Goal: Information Seeking & Learning: Learn about a topic

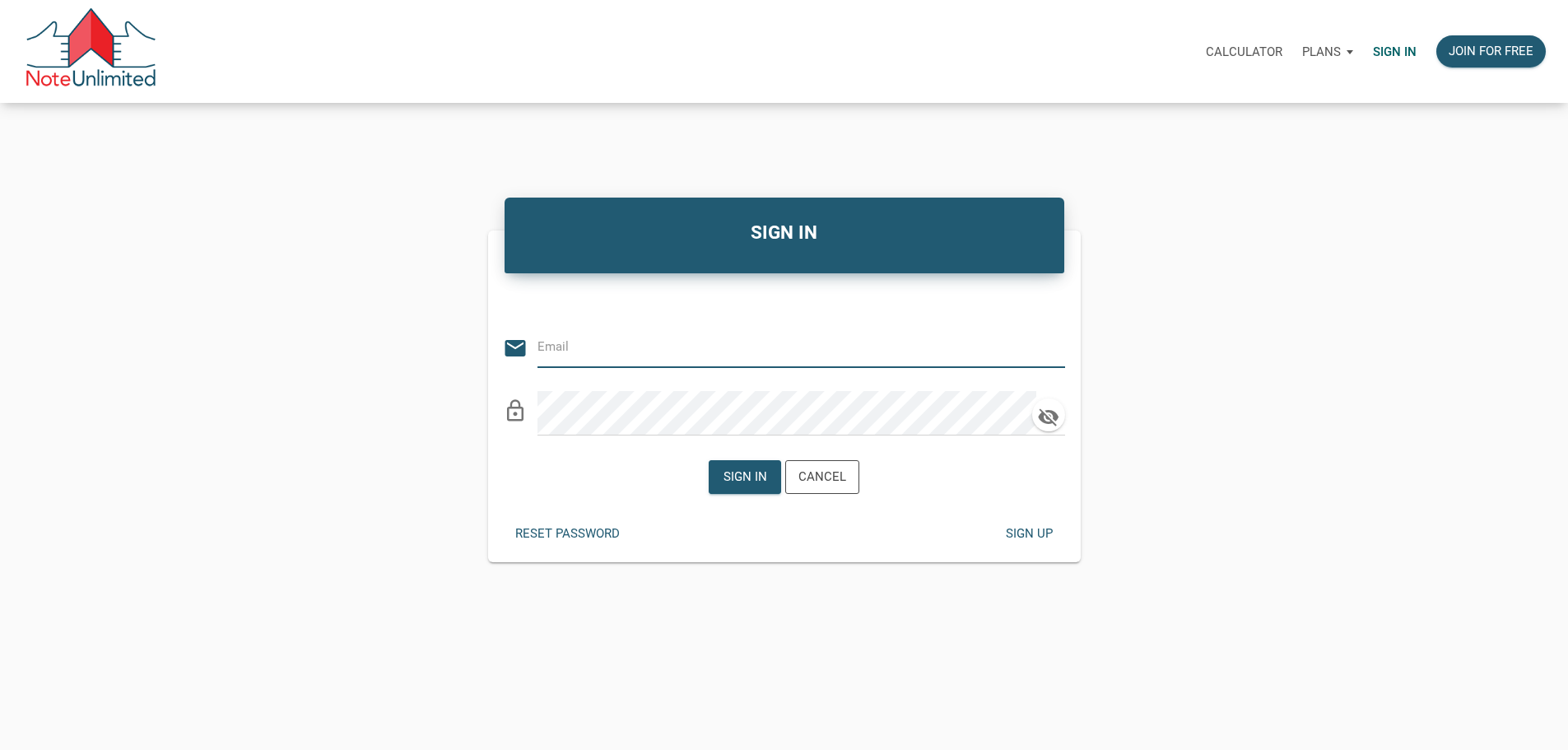
type input "stacey@kendratoddgroup.com"
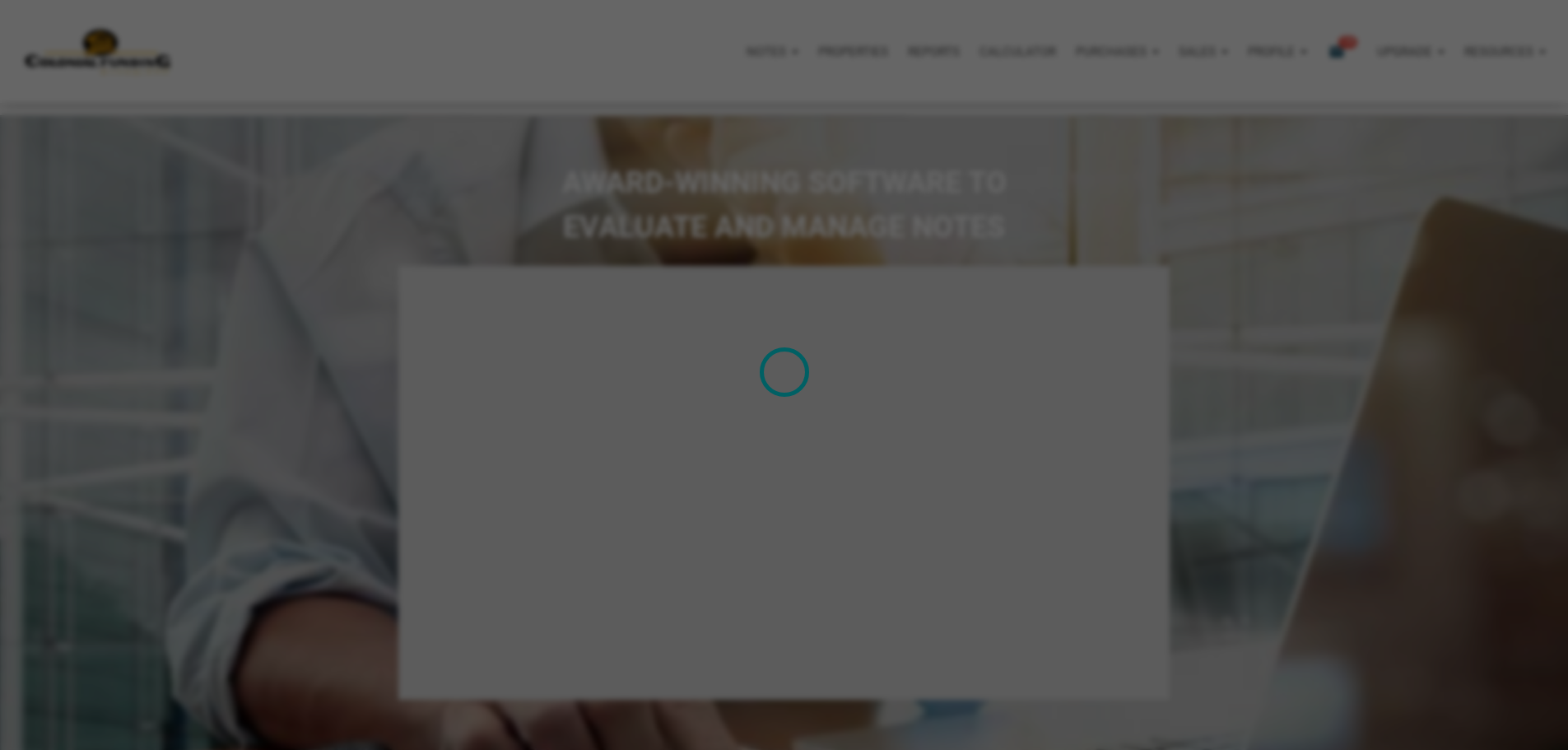
select select
type input "Introduction to new features"
select select
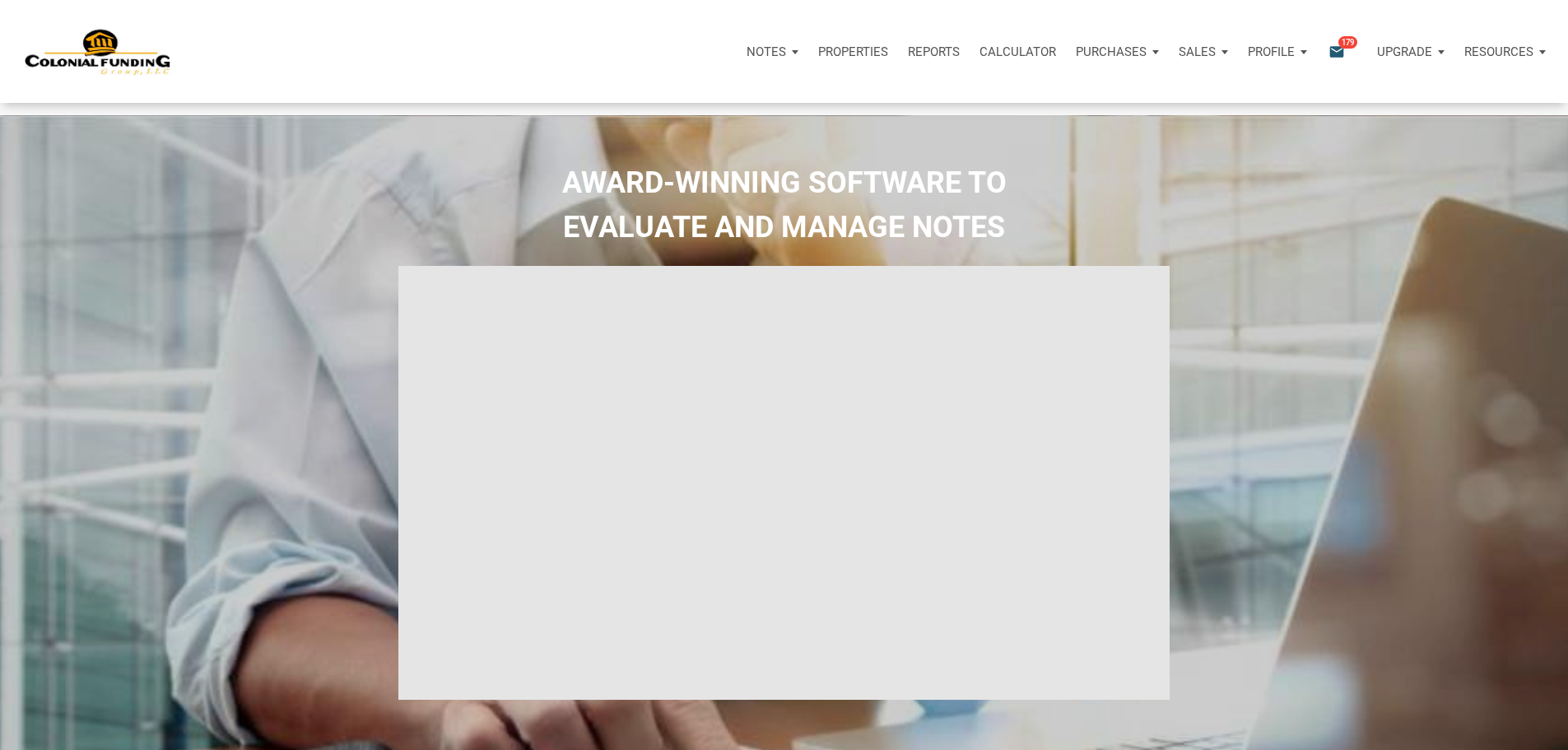
click at [747, 55] on p "Notes" at bounding box center [766, 51] width 39 height 15
click at [647, 107] on link "Dashboard" at bounding box center [726, 96] width 157 height 34
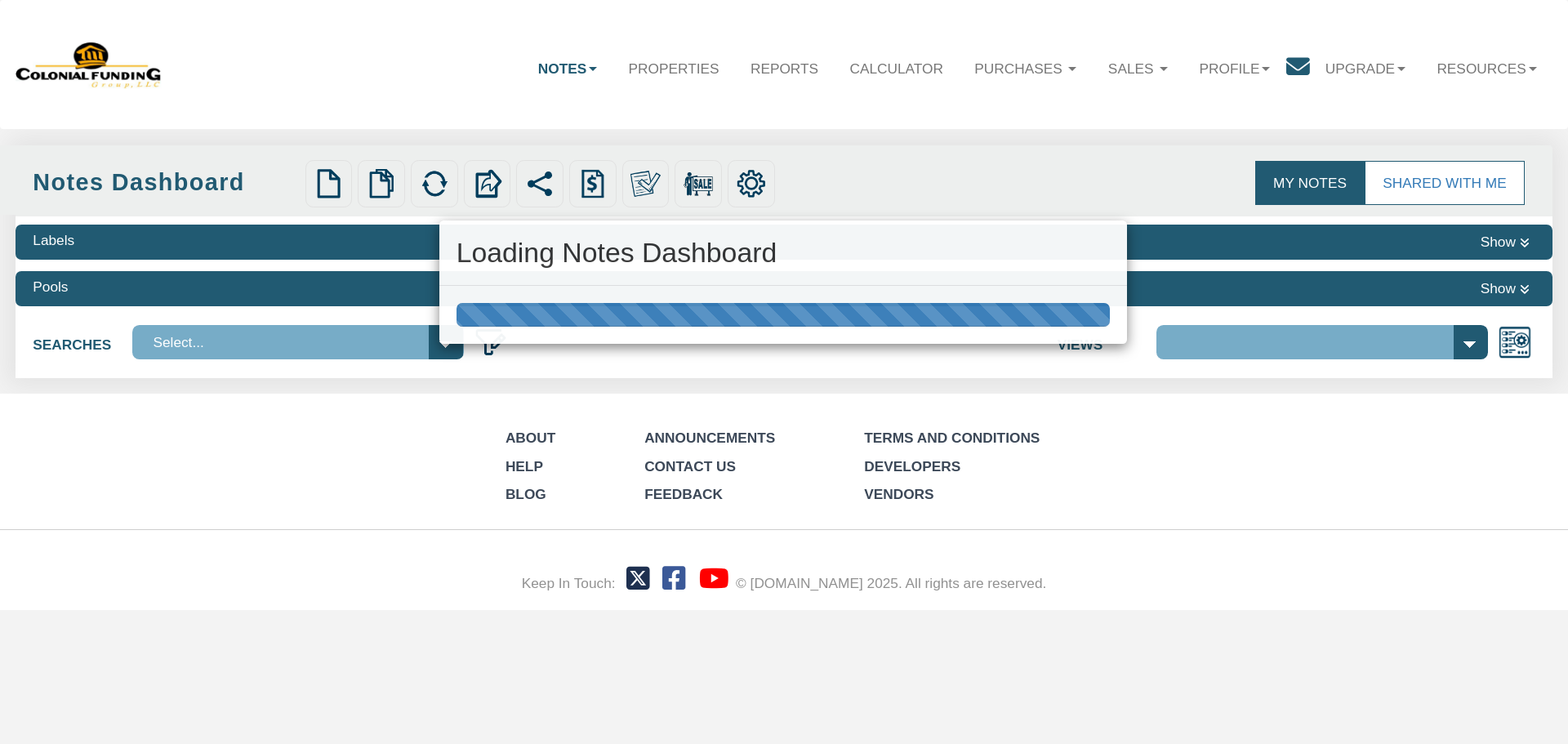
select select "316"
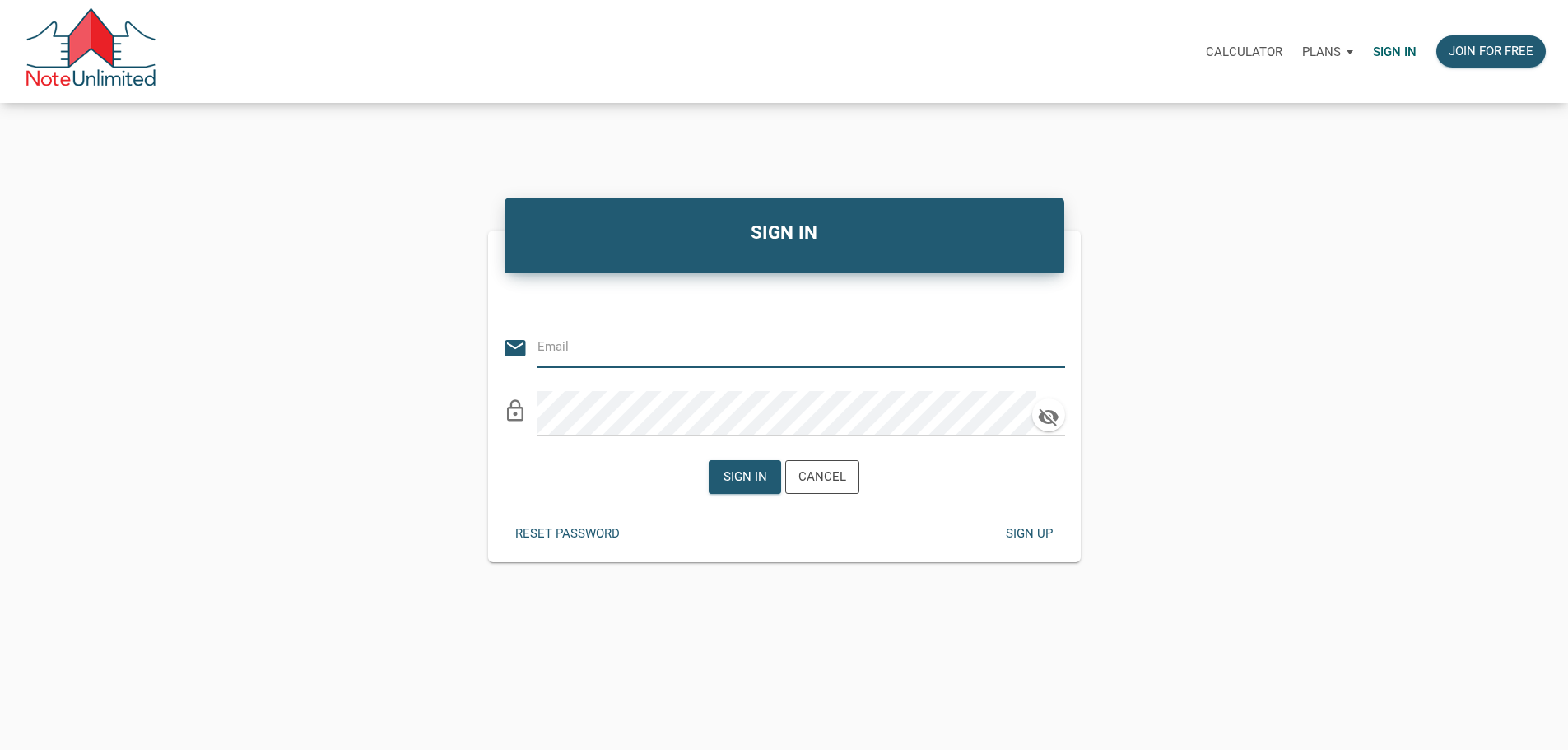
type input "kendra@kendratoddgroup.com"
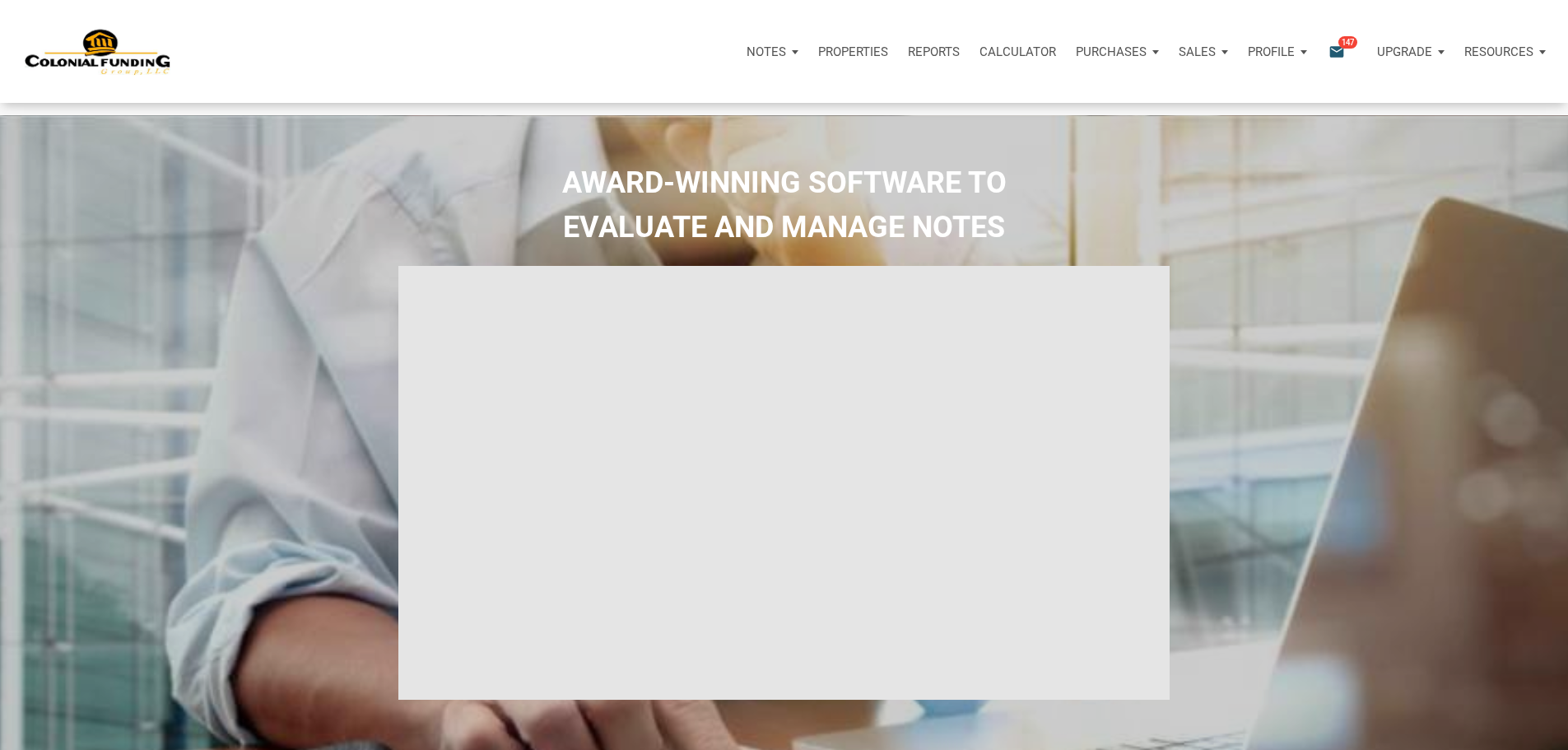
type input "Introduction to new features"
select select
click at [736, 58] on p "Notes" at bounding box center [755, 51] width 39 height 15
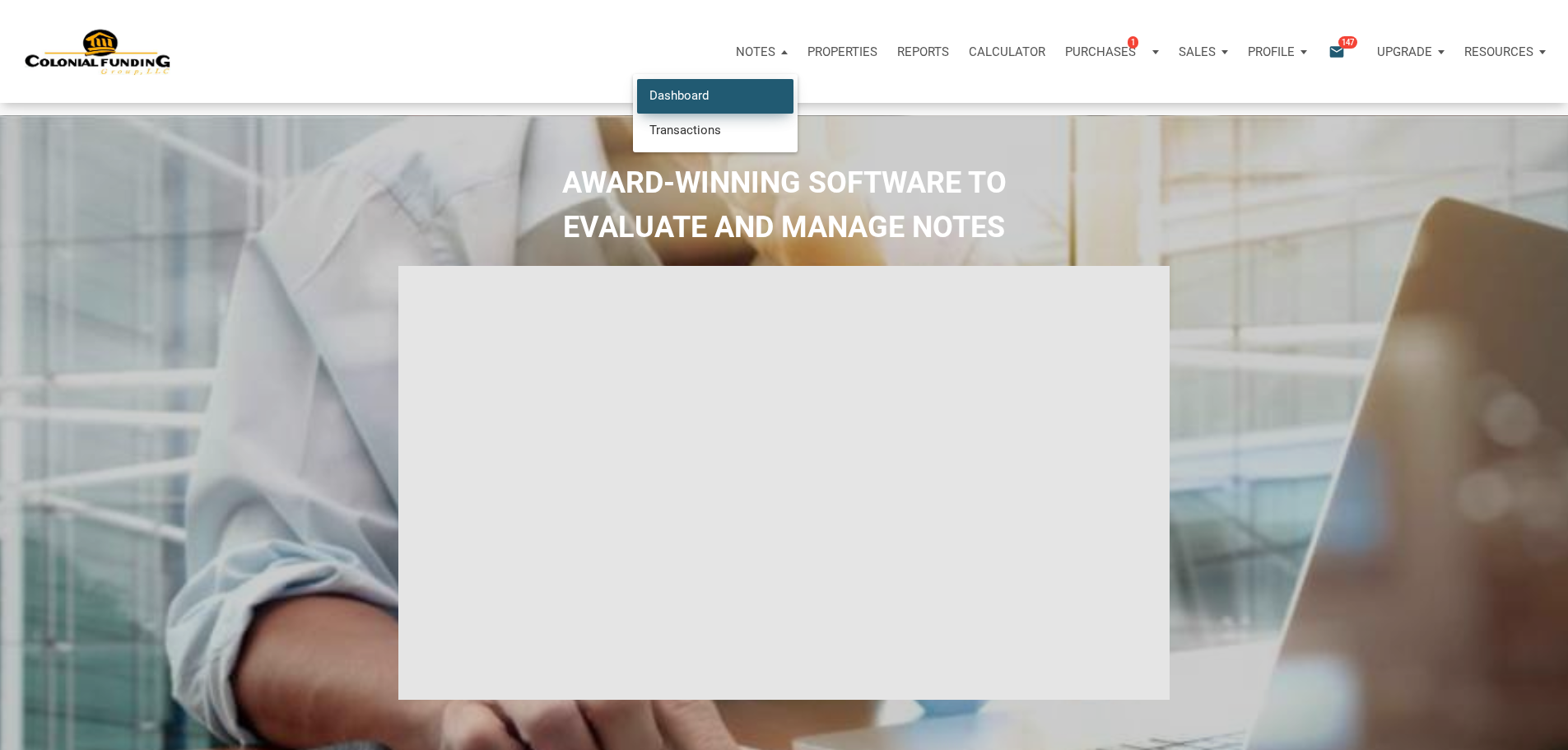
click at [637, 106] on link "Dashboard" at bounding box center [715, 96] width 157 height 34
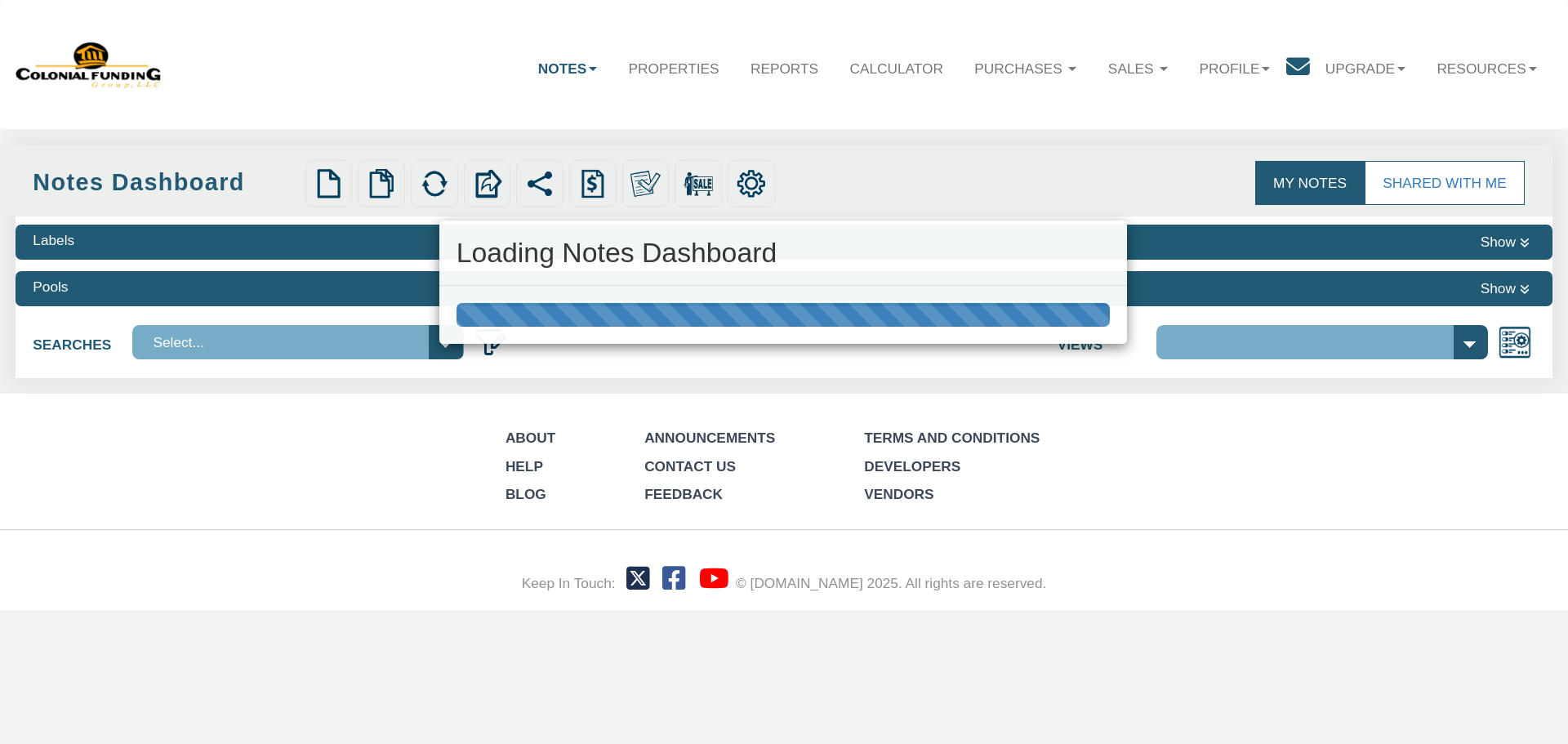
select select "316"
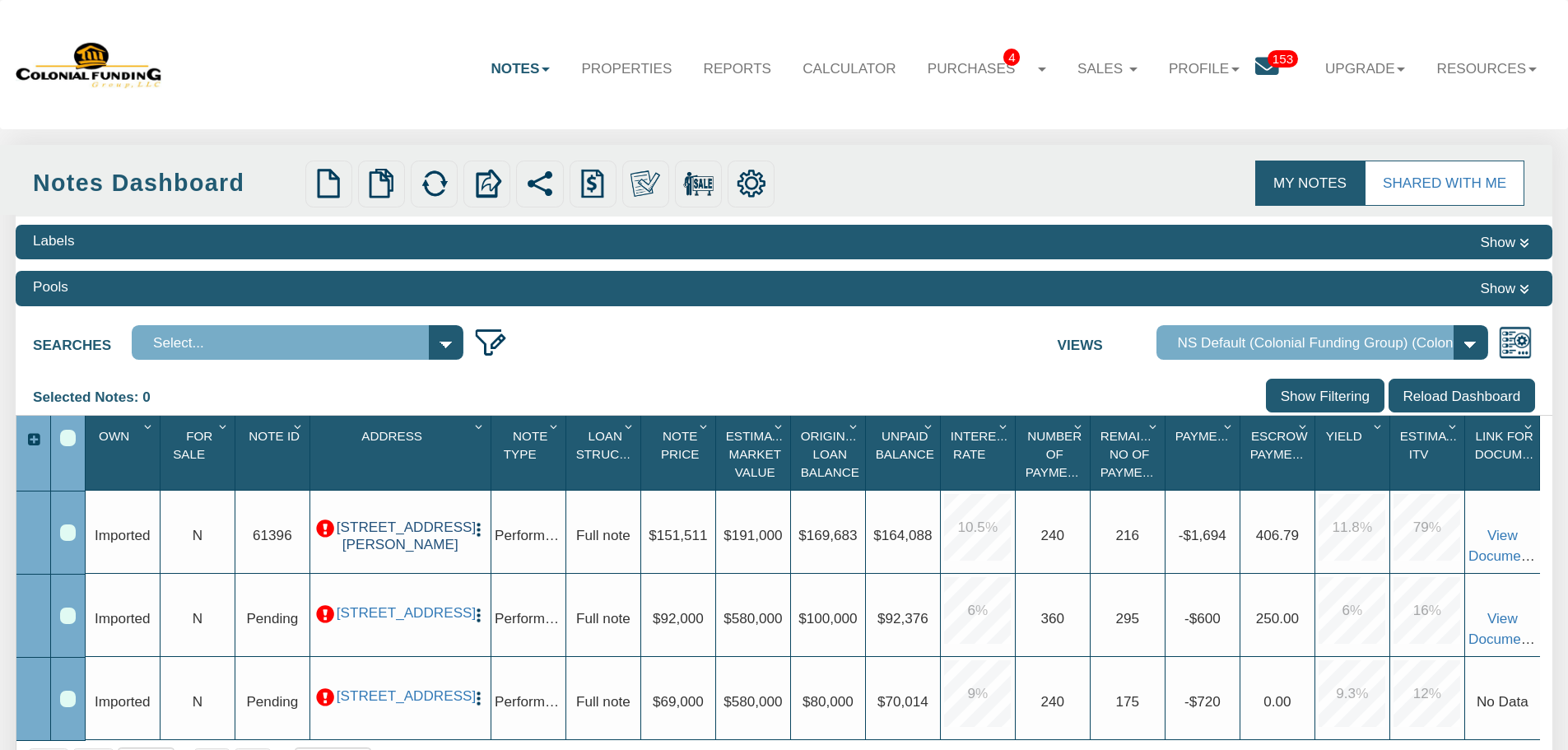
click at [388, 545] on link "[STREET_ADDRESS][PERSON_NAME]" at bounding box center [400, 535] width 128 height 34
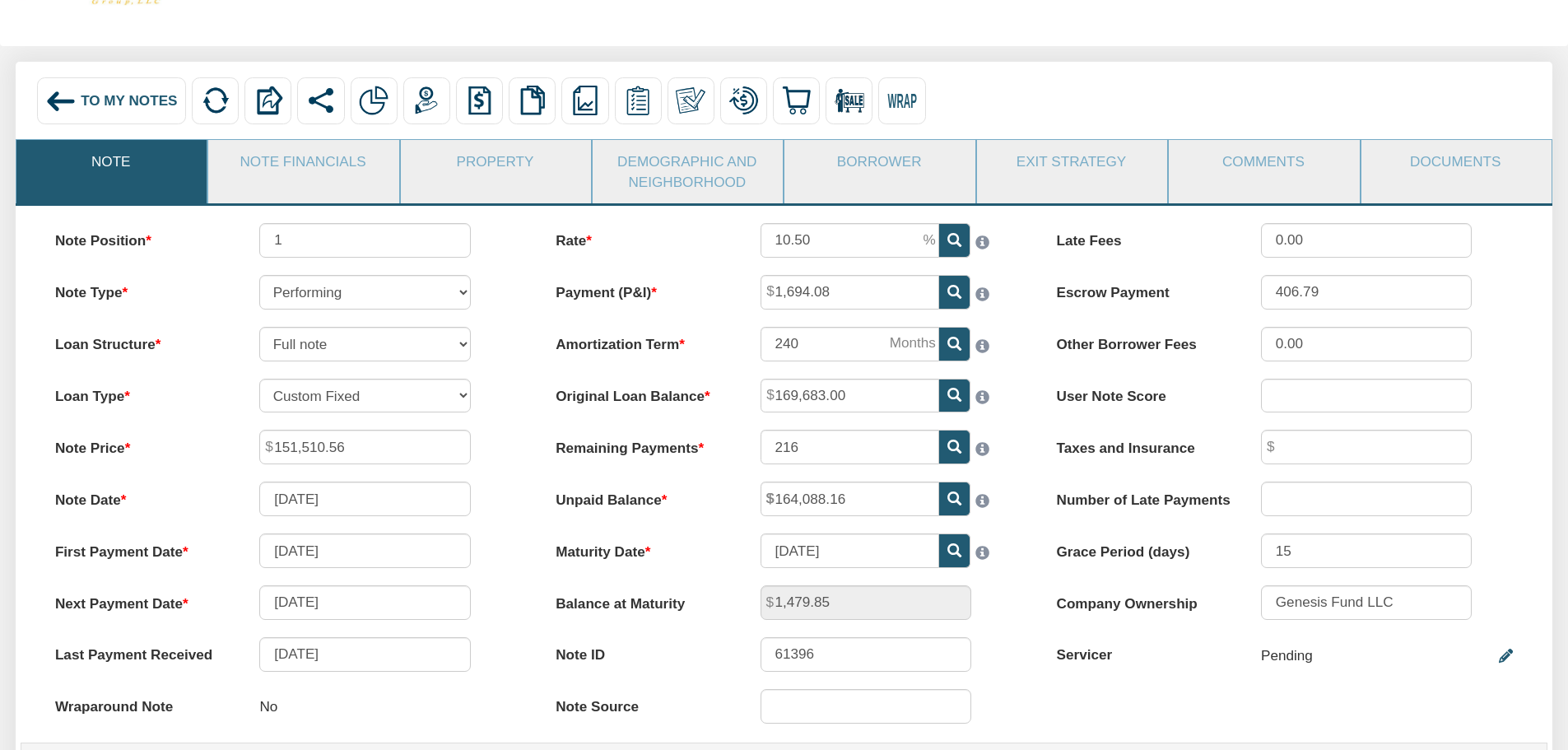
scroll to position [83, 0]
click at [302, 175] on link "Note Financials" at bounding box center [302, 162] width 189 height 43
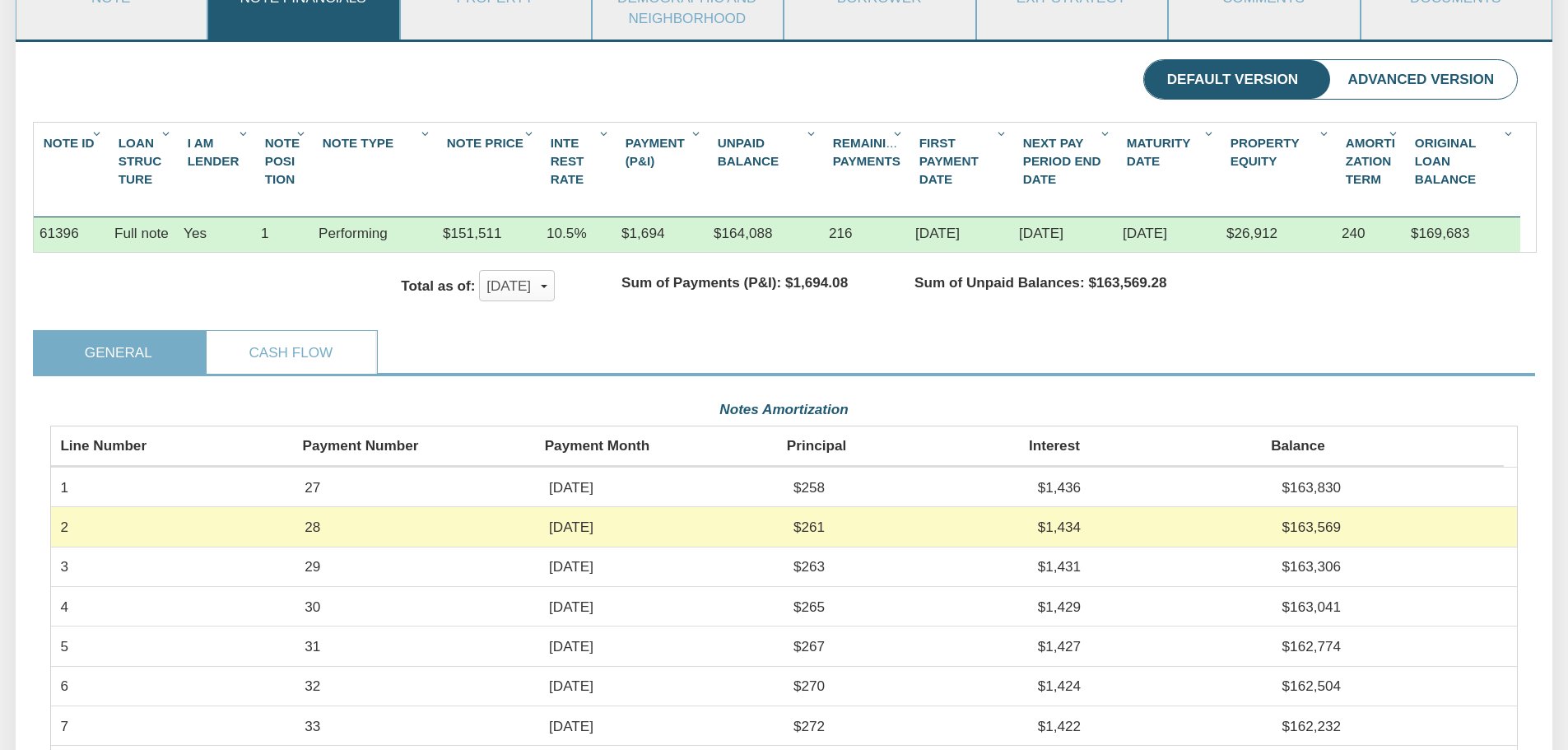
scroll to position [0, 0]
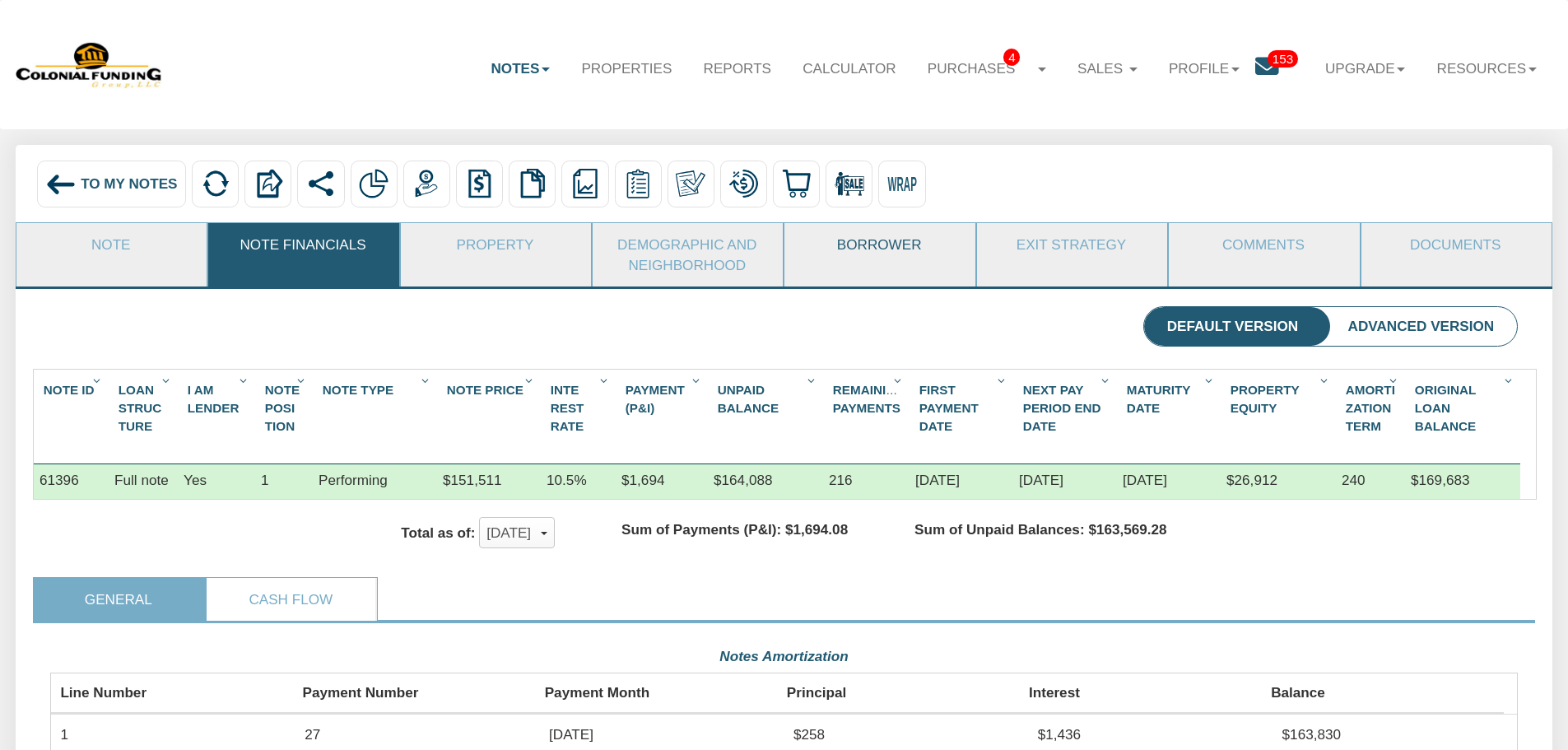
click at [879, 233] on link "Borrower" at bounding box center [878, 244] width 189 height 43
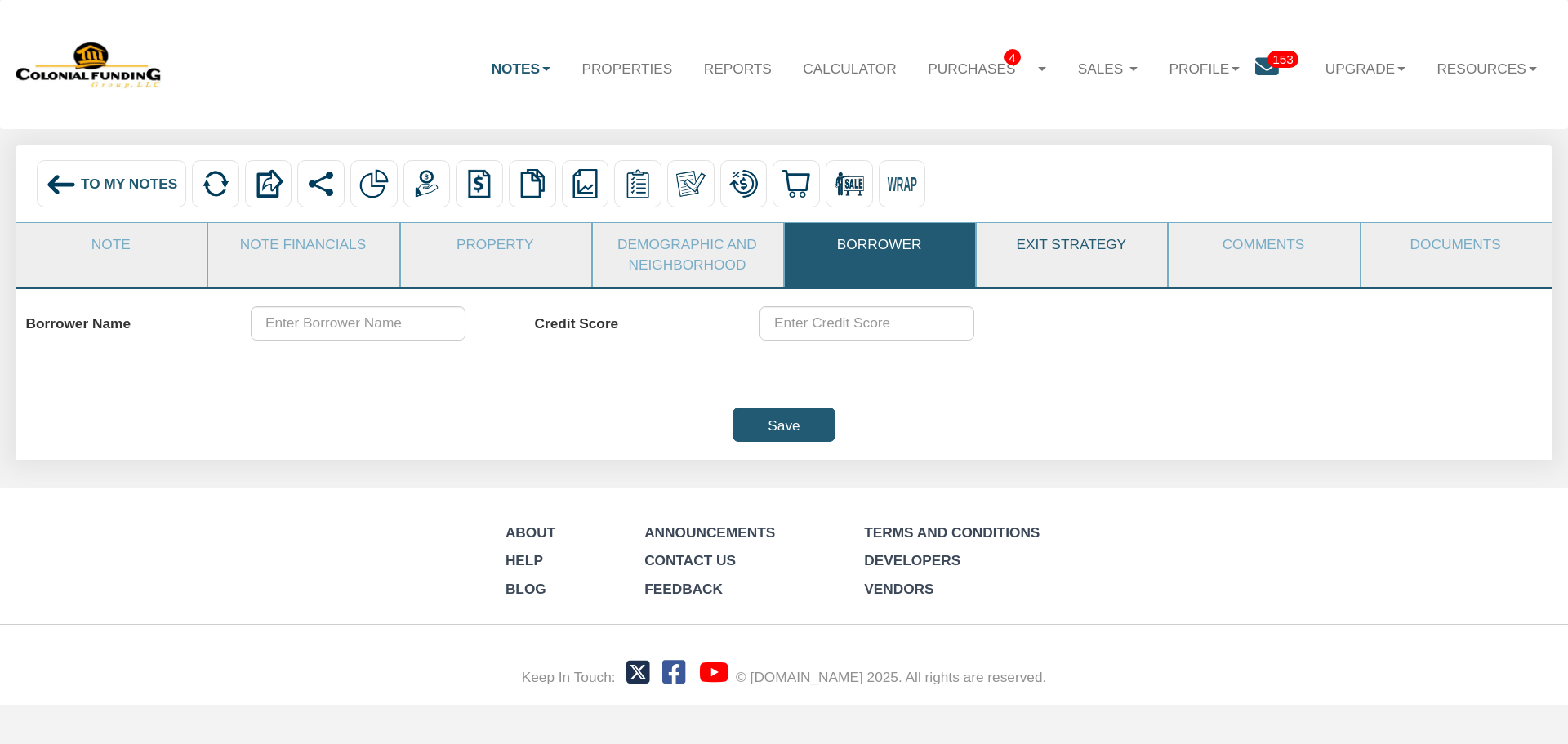
click at [1053, 247] on link "Exit Strategy" at bounding box center [1071, 244] width 188 height 43
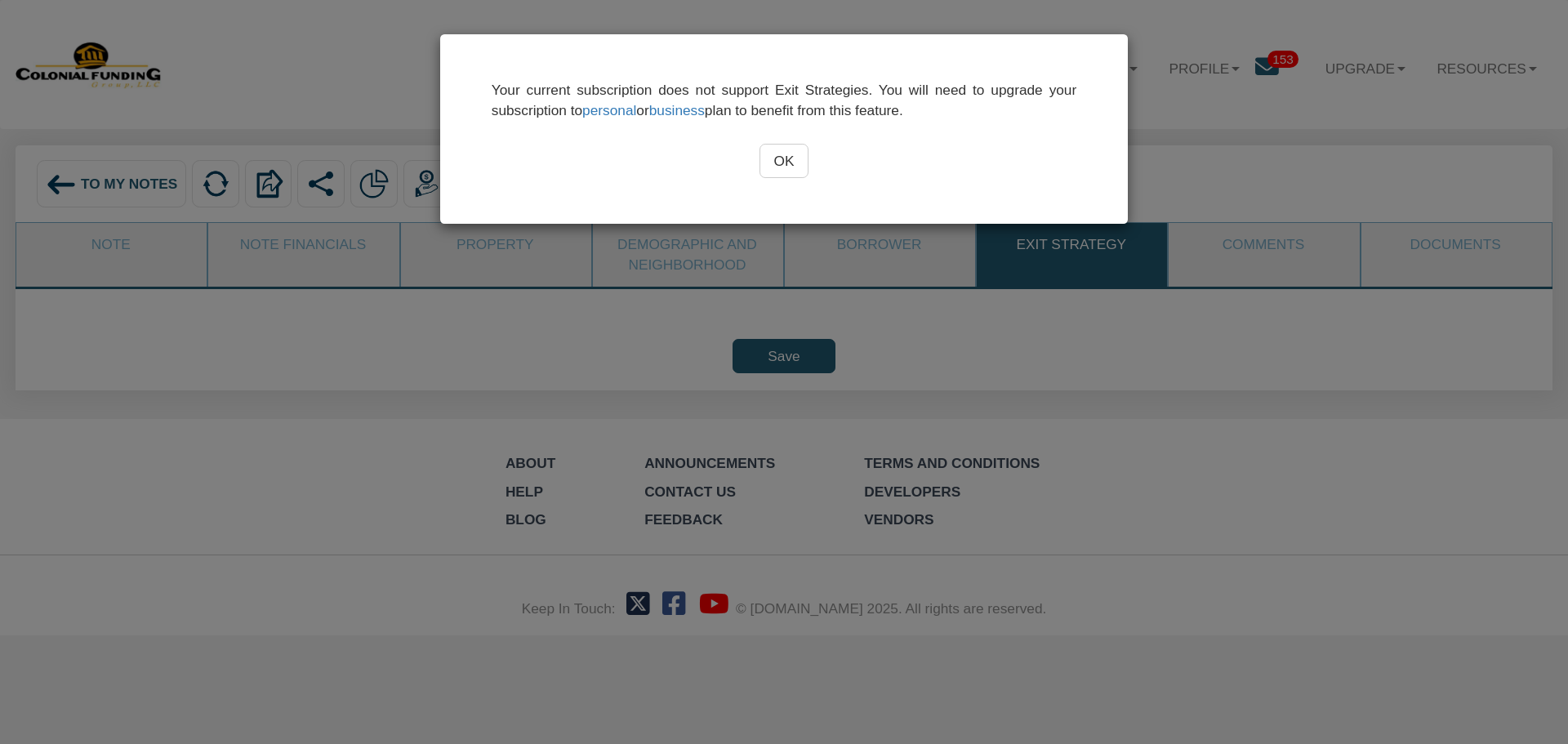
click at [781, 165] on input "OK" at bounding box center [785, 161] width 50 height 35
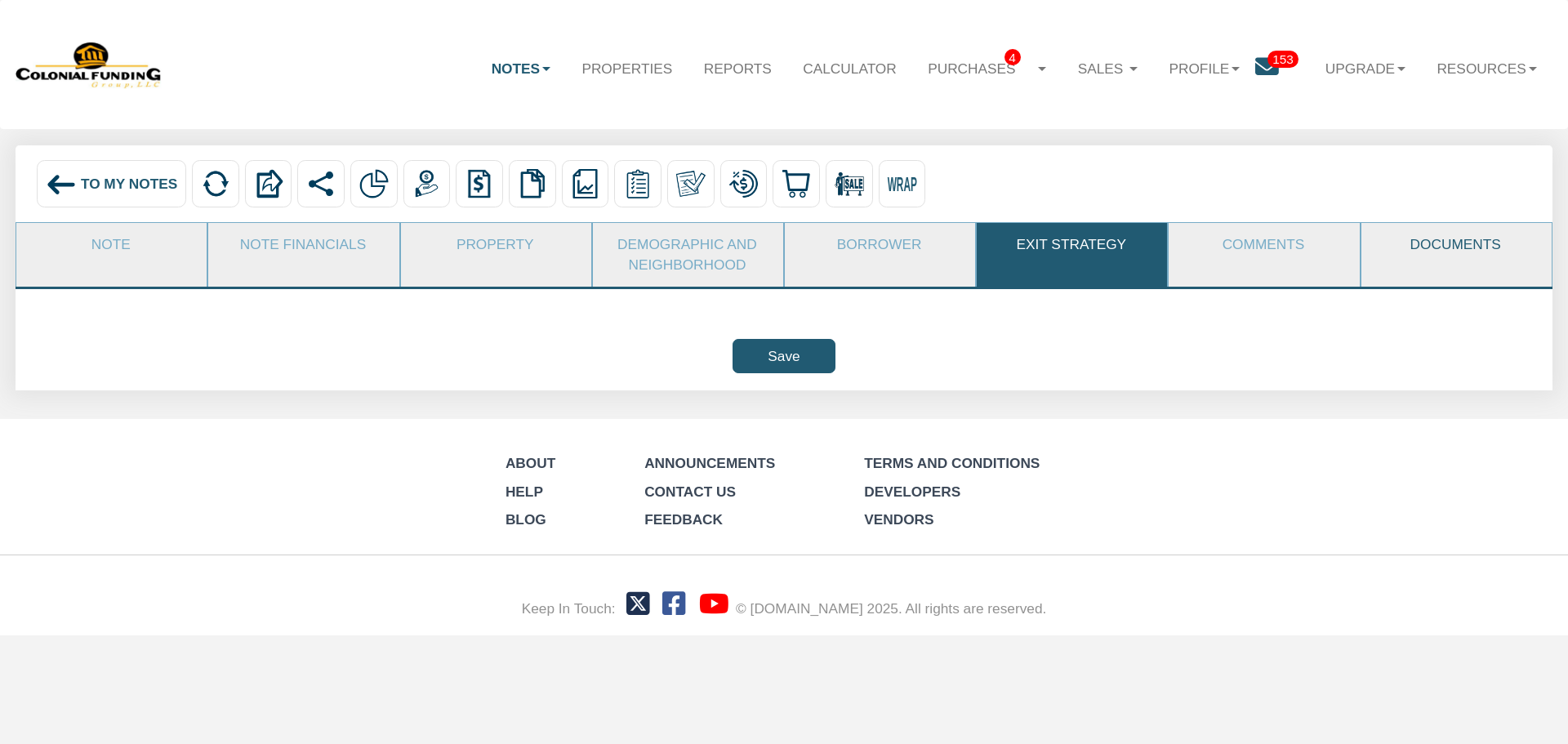
click at [1445, 236] on link "Documents" at bounding box center [1456, 244] width 188 height 43
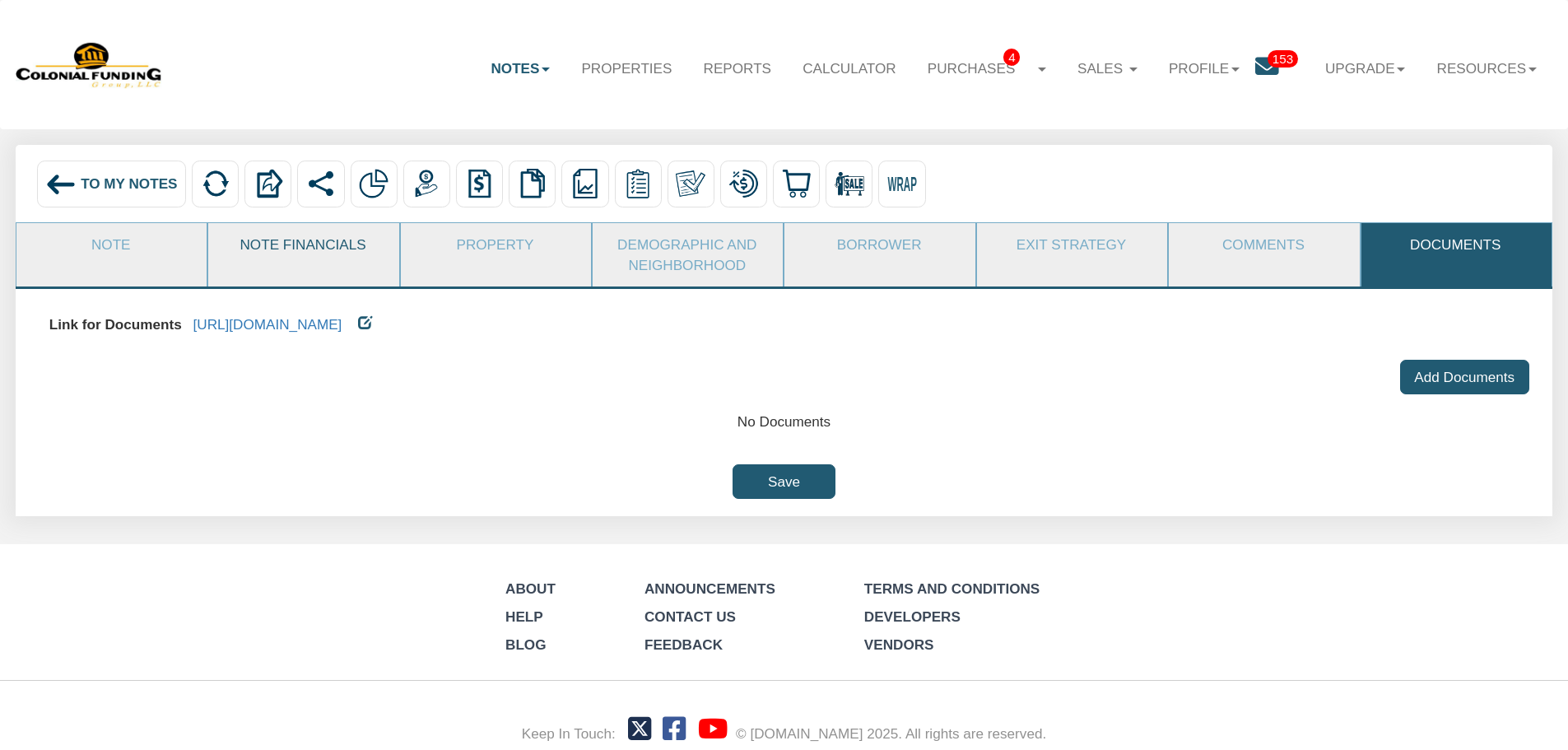
click at [325, 244] on link "Note Financials" at bounding box center [302, 244] width 189 height 43
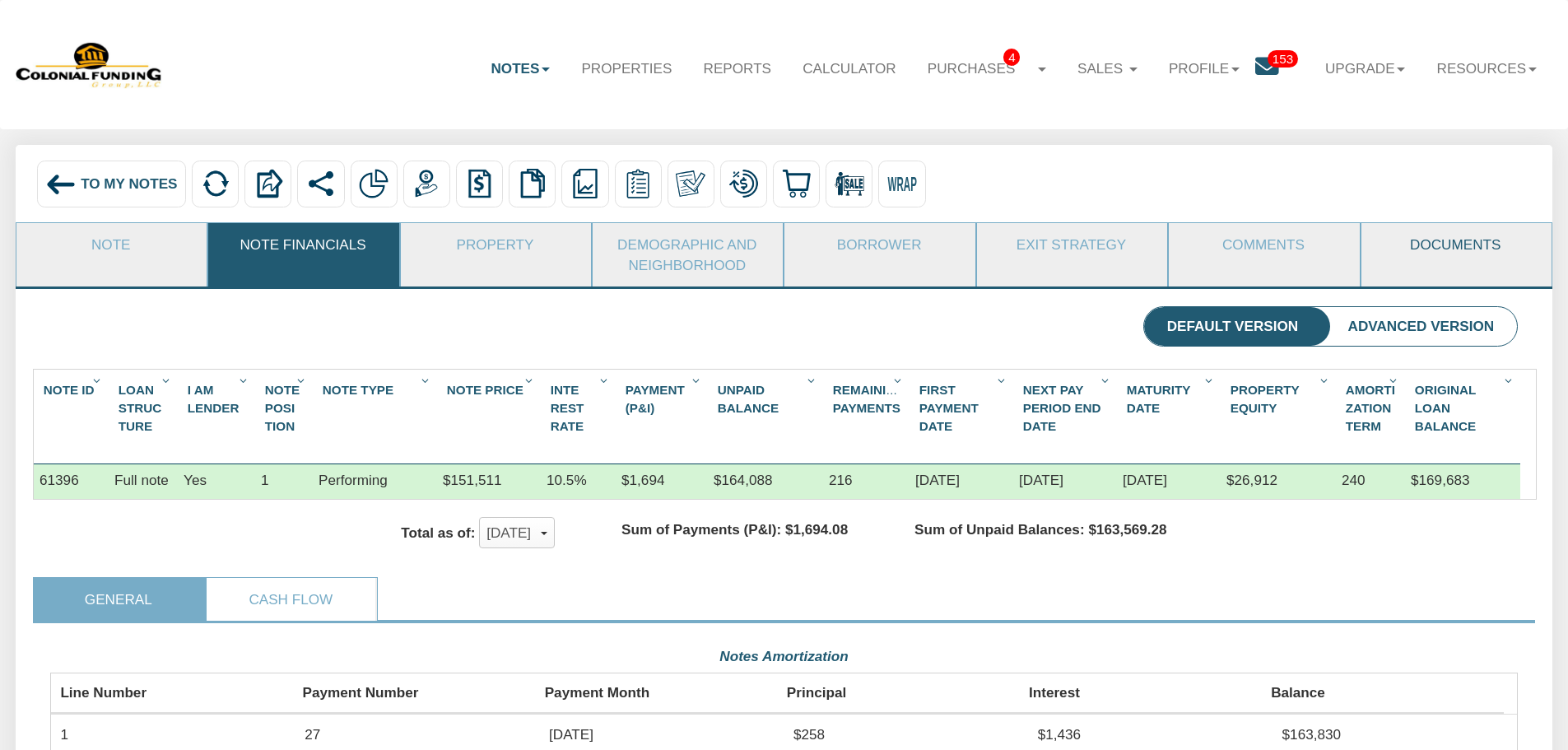
click at [1447, 244] on link "Documents" at bounding box center [1455, 244] width 189 height 43
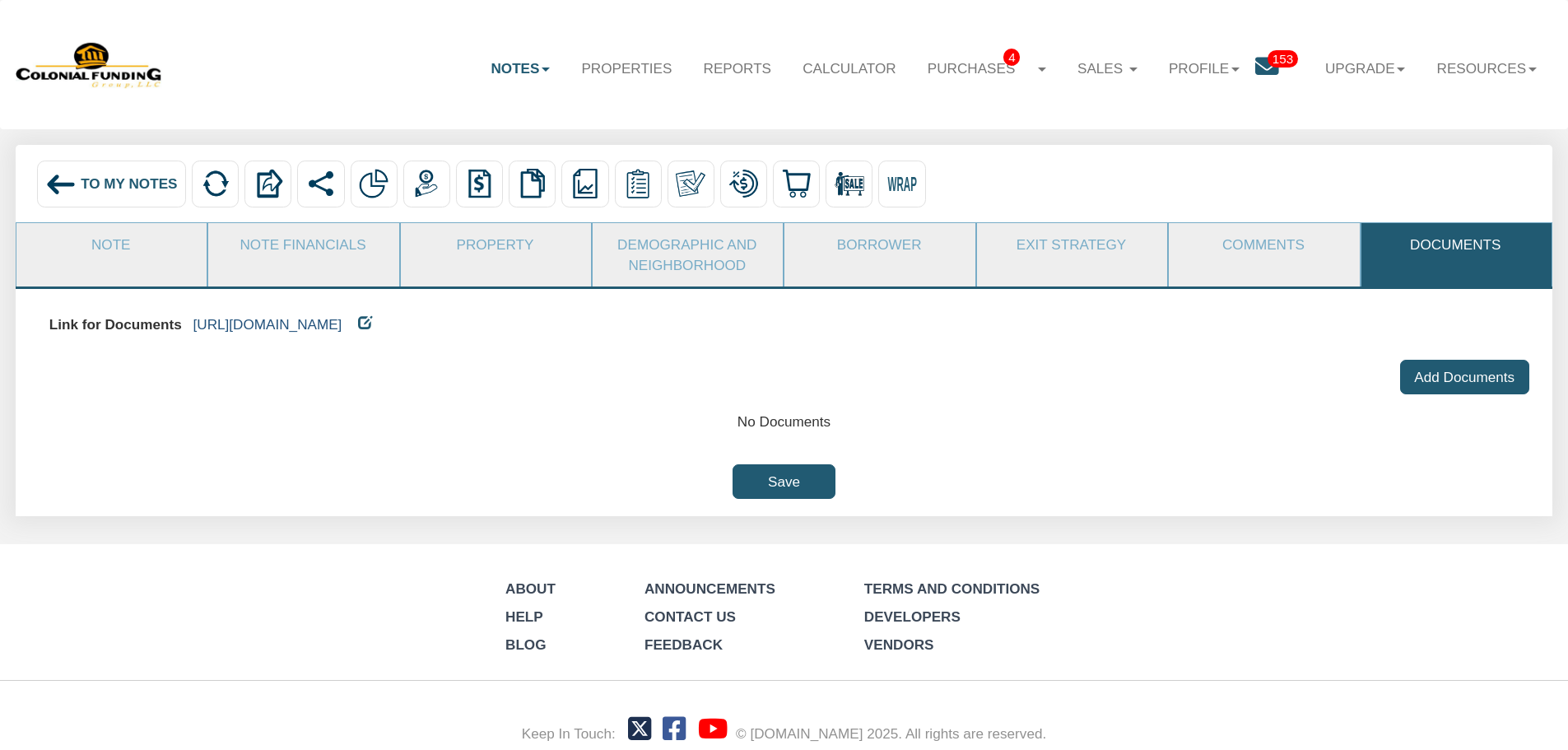
click at [342, 329] on link "[URL][DOMAIN_NAME]" at bounding box center [267, 324] width 149 height 17
click at [331, 251] on link "Note Financials" at bounding box center [302, 244] width 189 height 43
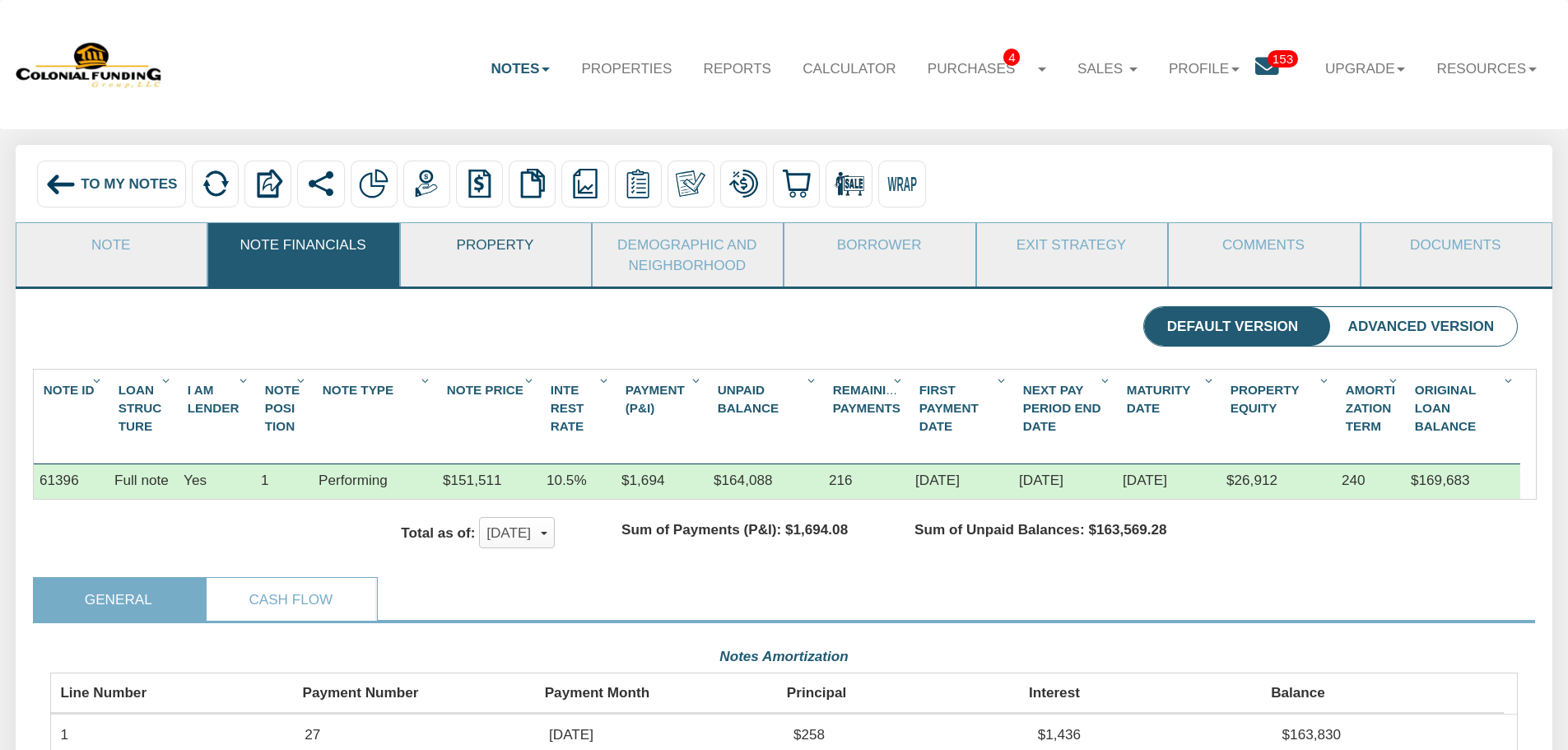
click at [470, 245] on link "Property" at bounding box center [495, 244] width 189 height 43
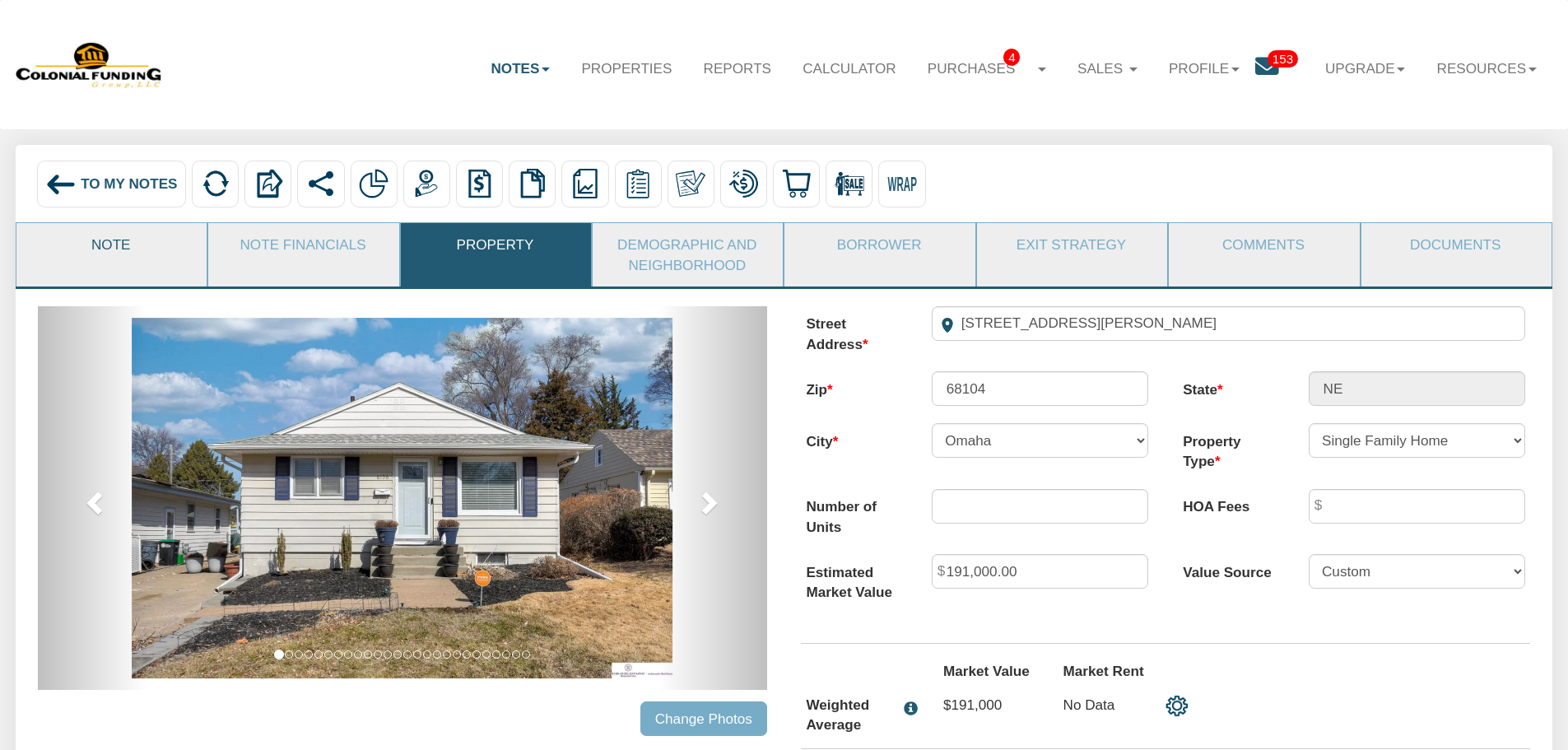
click at [111, 246] on link "Note" at bounding box center [111, 244] width 189 height 43
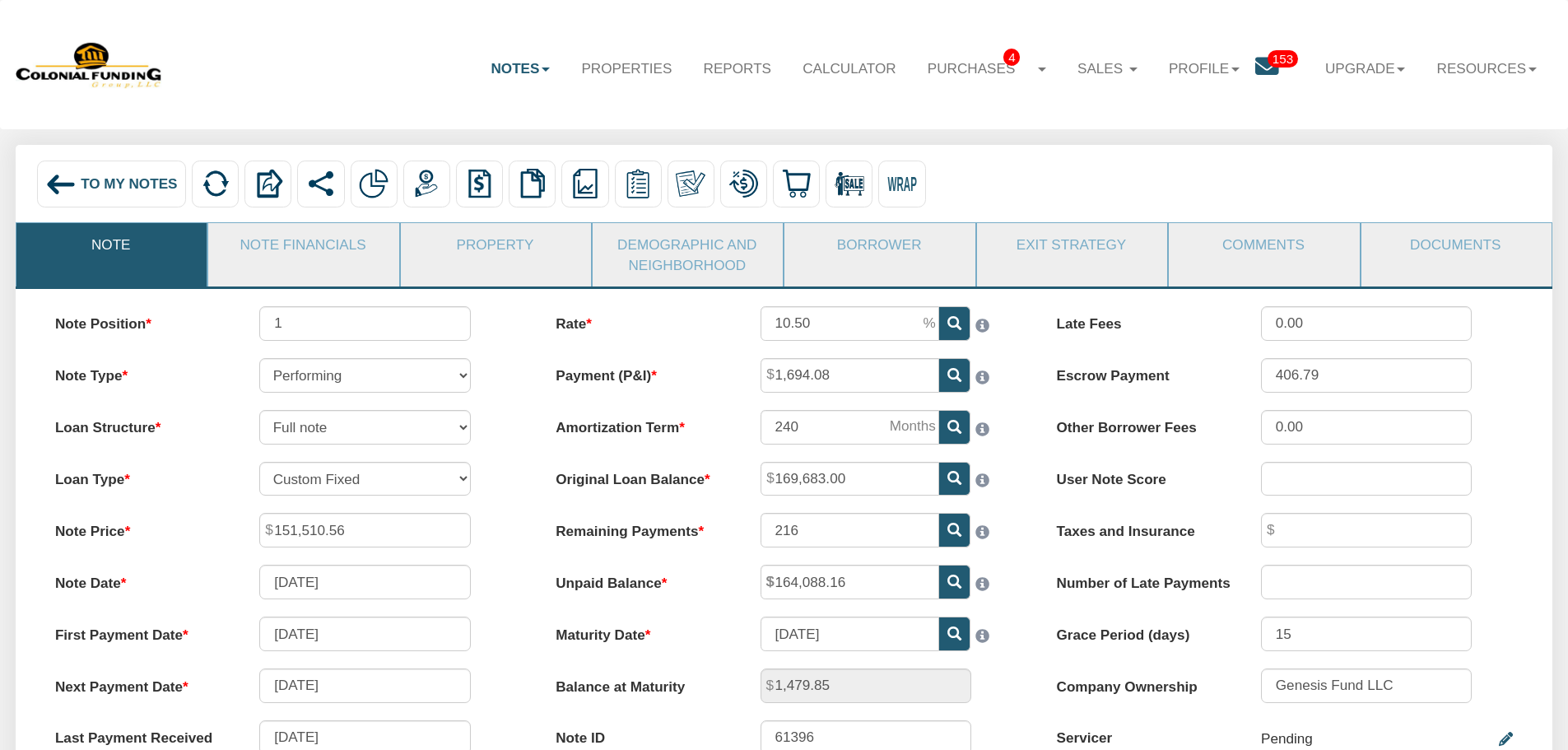
click at [124, 182] on span "To My Notes" at bounding box center [129, 183] width 97 height 17
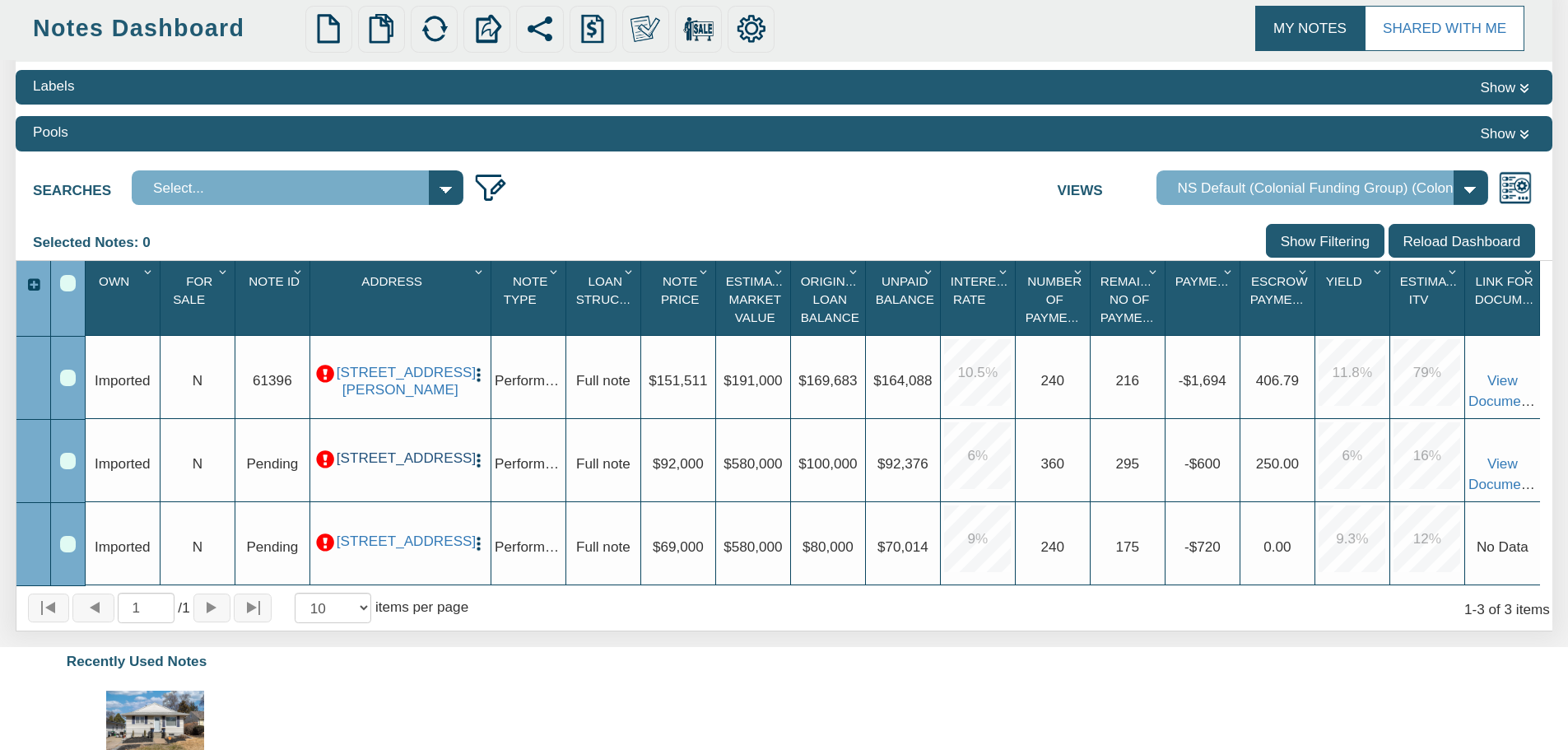
scroll to position [164, 0]
